Goal: Information Seeking & Learning: Check status

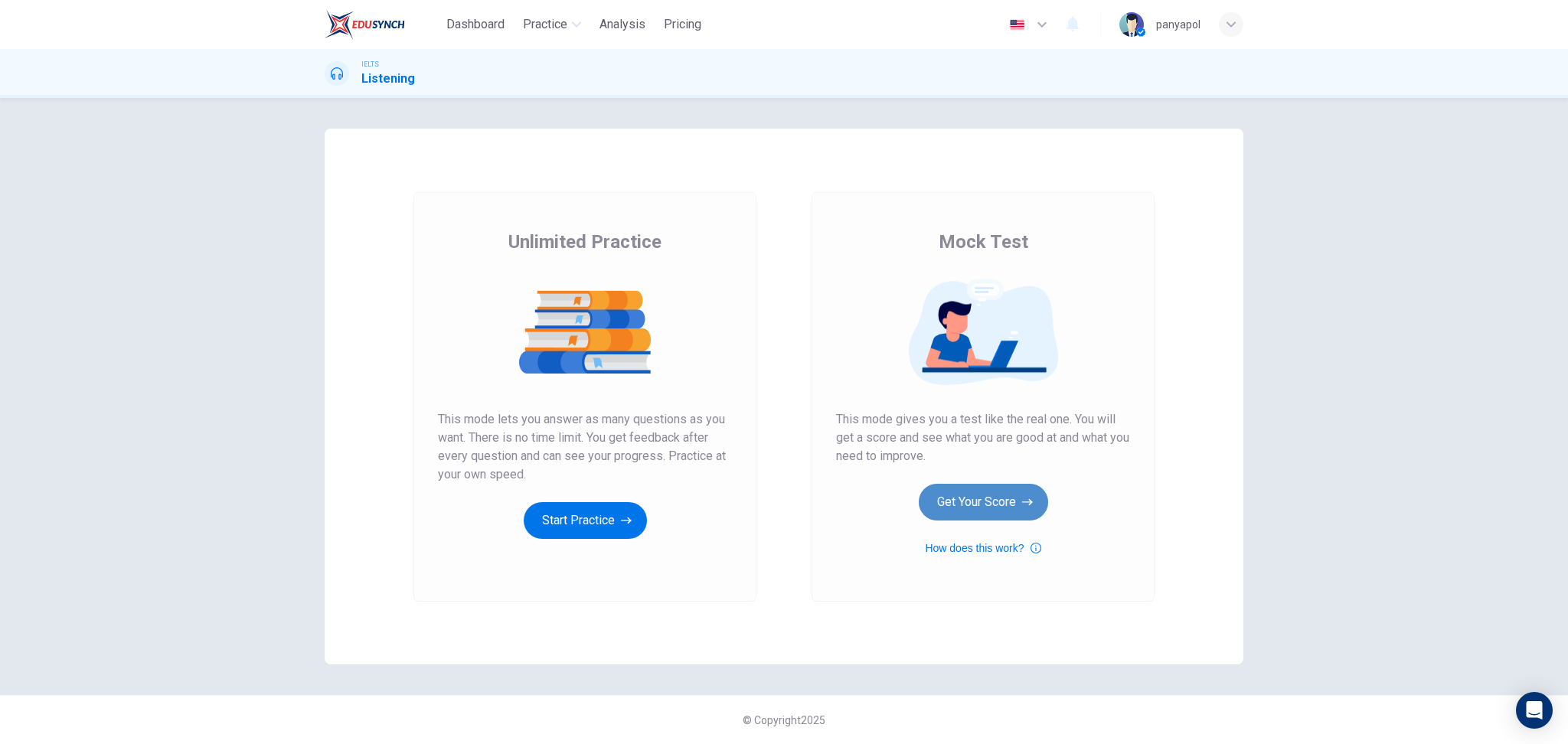
click at [994, 509] on button "Get Your Score" at bounding box center [983, 502] width 130 height 37
